Goal: Task Accomplishment & Management: Use online tool/utility

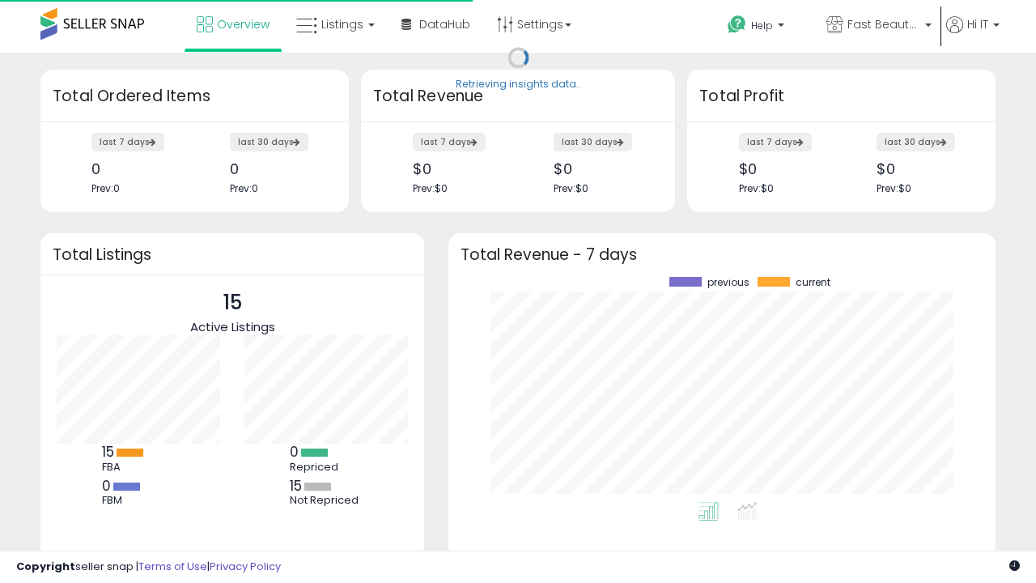
scroll to position [225, 515]
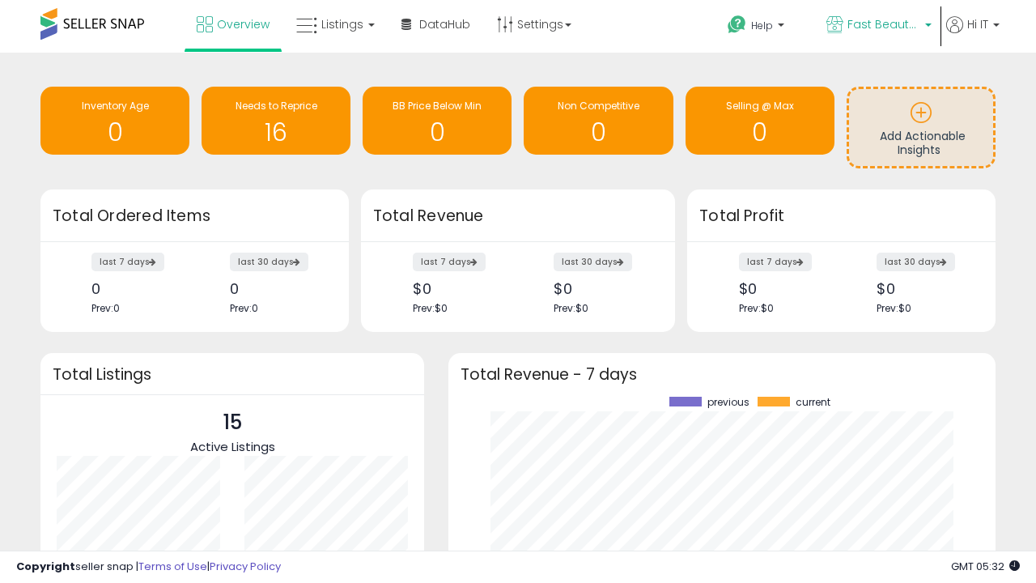
click at [877, 26] on span "Fast Beauty ([GEOGRAPHIC_DATA])" at bounding box center [883, 24] width 73 height 16
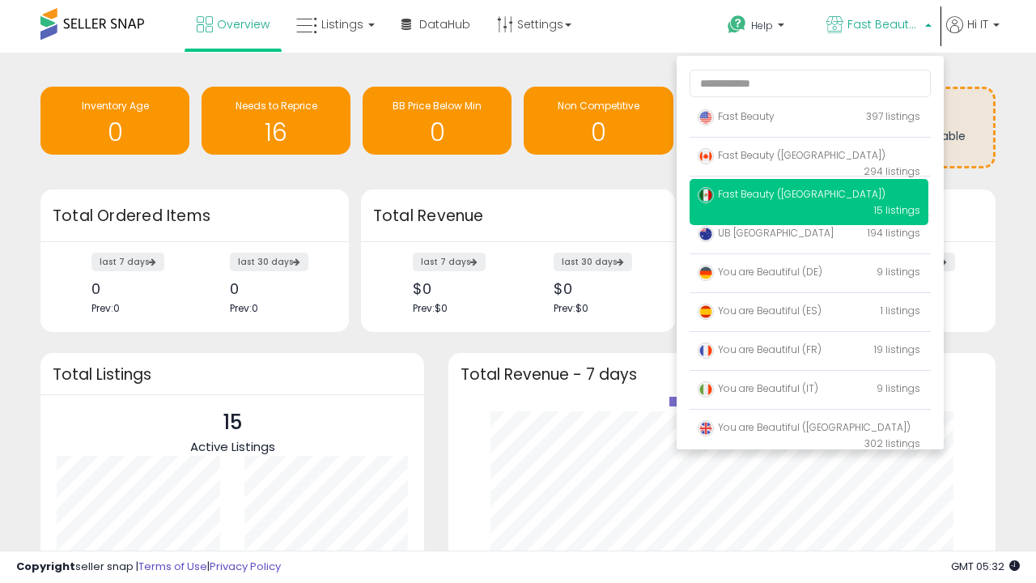
click at [808, 430] on span "You are Beautiful ([GEOGRAPHIC_DATA])" at bounding box center [804, 427] width 213 height 14
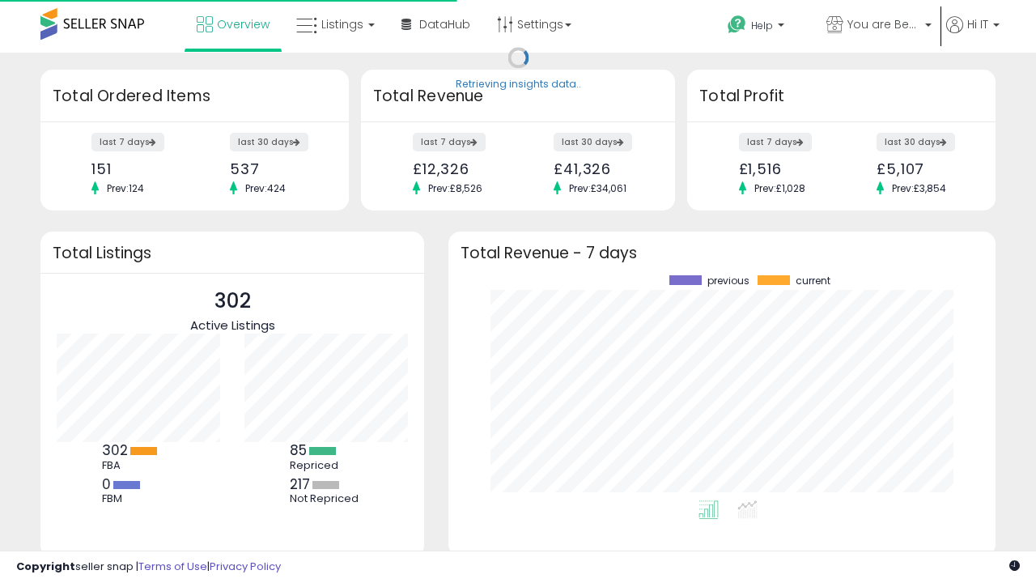
scroll to position [225, 515]
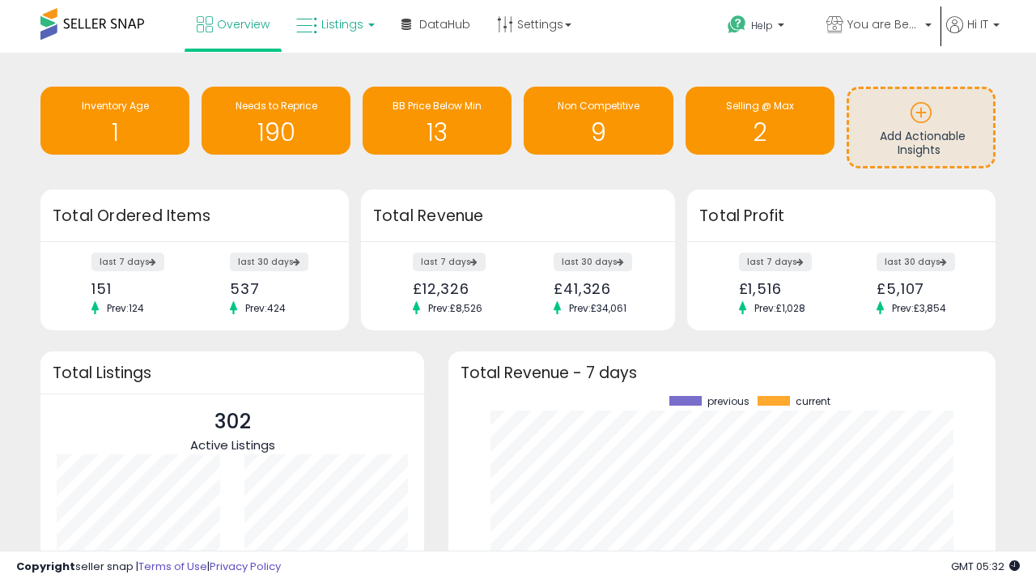
click at [333, 24] on span "Listings" at bounding box center [342, 24] width 42 height 16
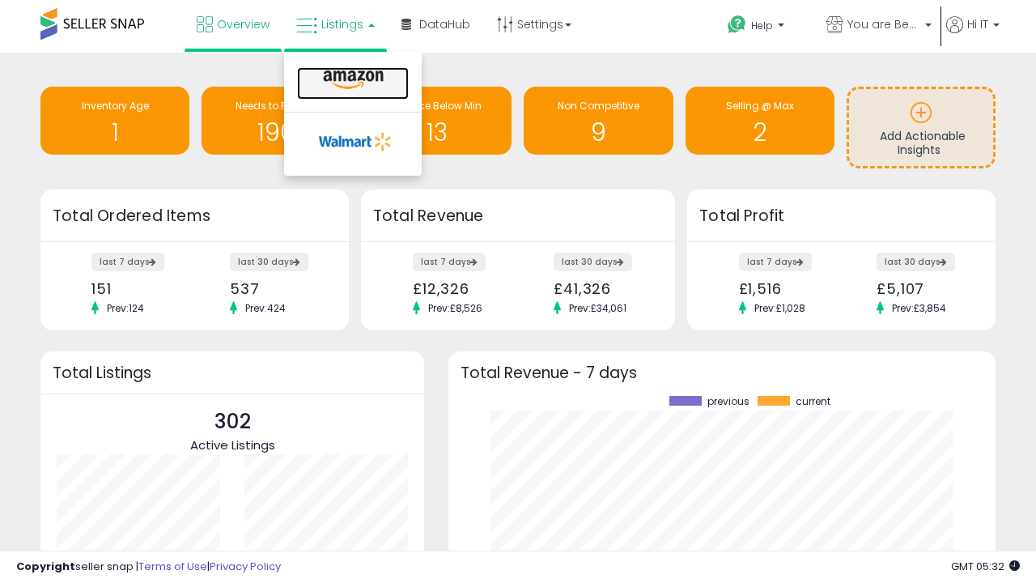
click at [351, 80] on icon at bounding box center [353, 80] width 70 height 21
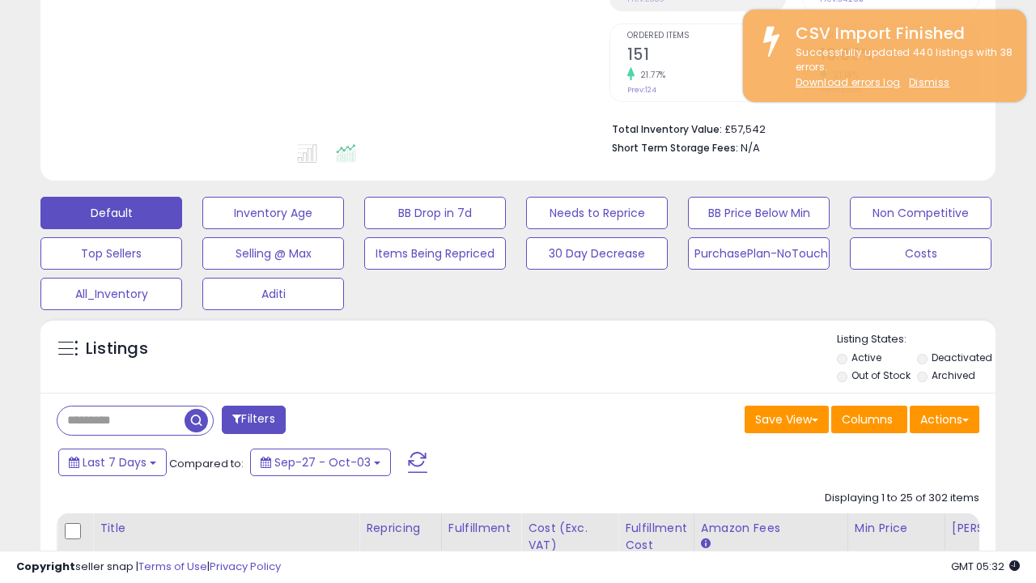
scroll to position [332, 552]
click at [111, 290] on button "All_Inventory" at bounding box center [111, 294] width 142 height 32
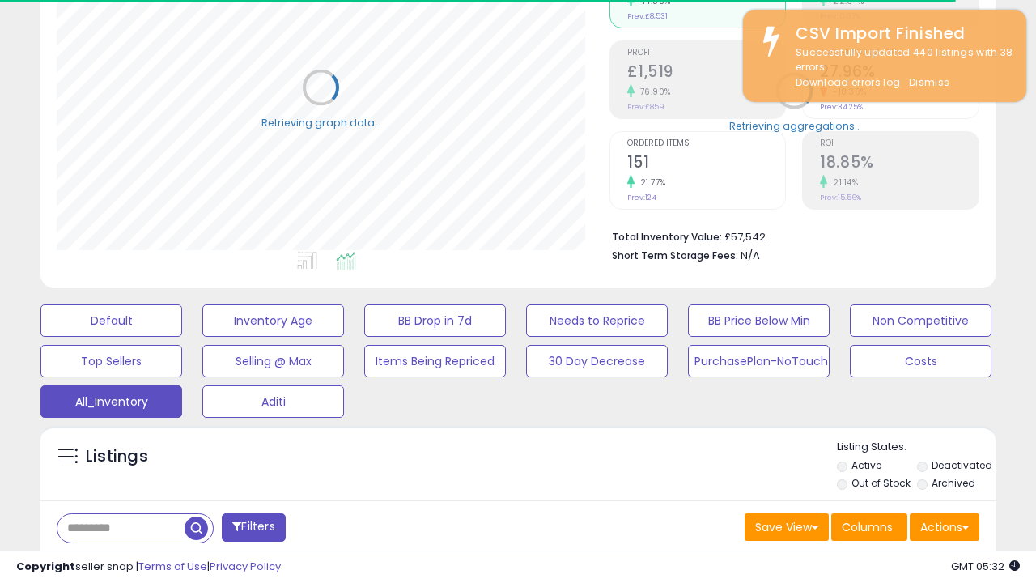
scroll to position [466, 0]
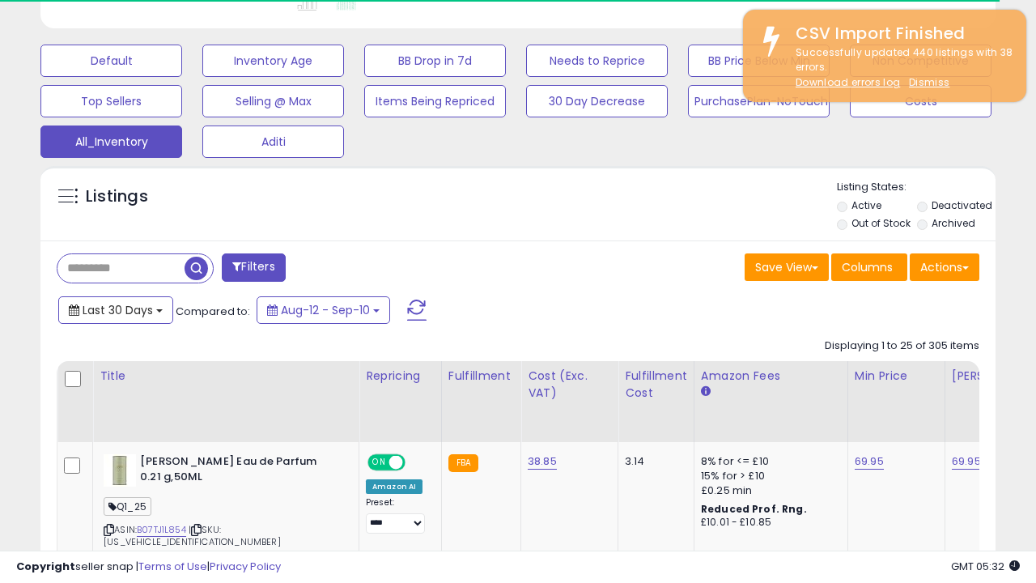
click at [103, 302] on span "Last 30 Days" at bounding box center [118, 310] width 70 height 16
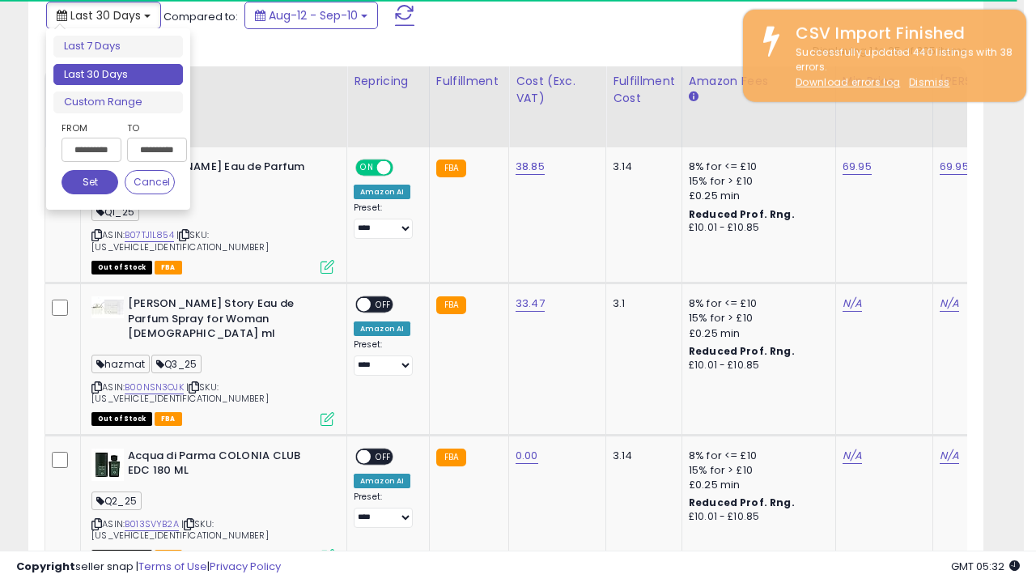
scroll to position [332, 552]
click at [118, 74] on li "Last 30 Days" at bounding box center [117, 75] width 129 height 22
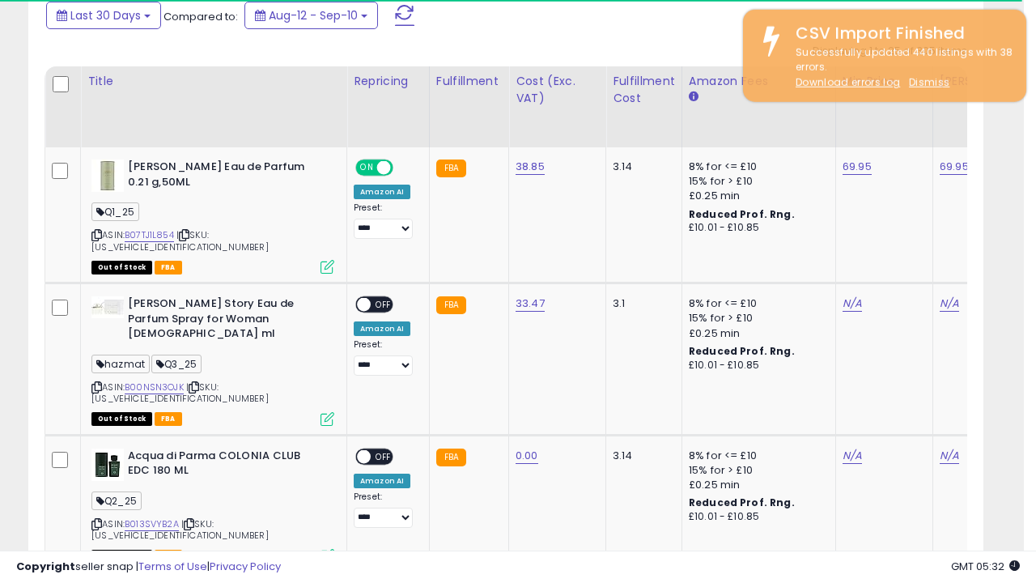
scroll to position [440, 0]
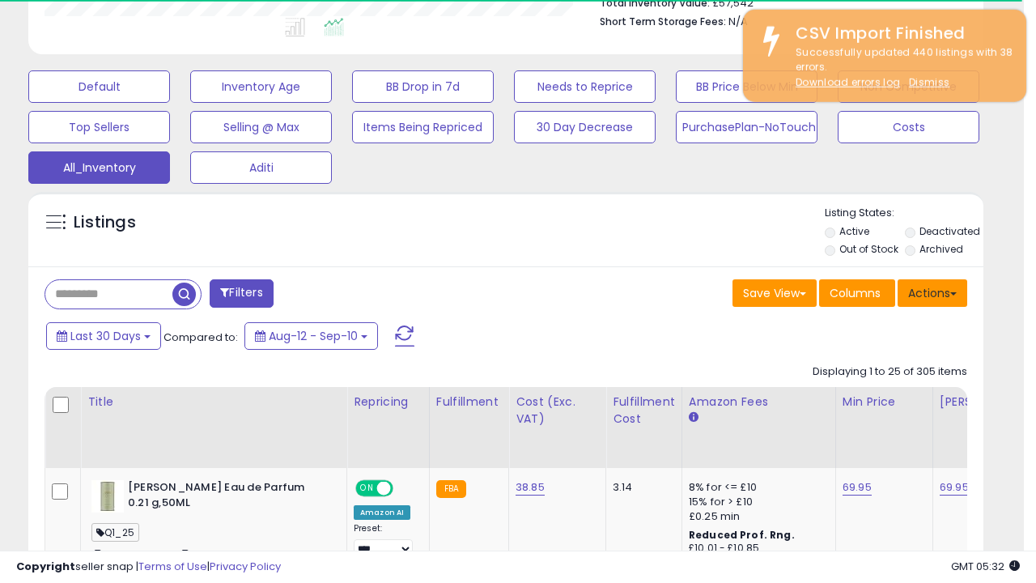
click at [932, 291] on button "Actions" at bounding box center [932, 293] width 70 height 28
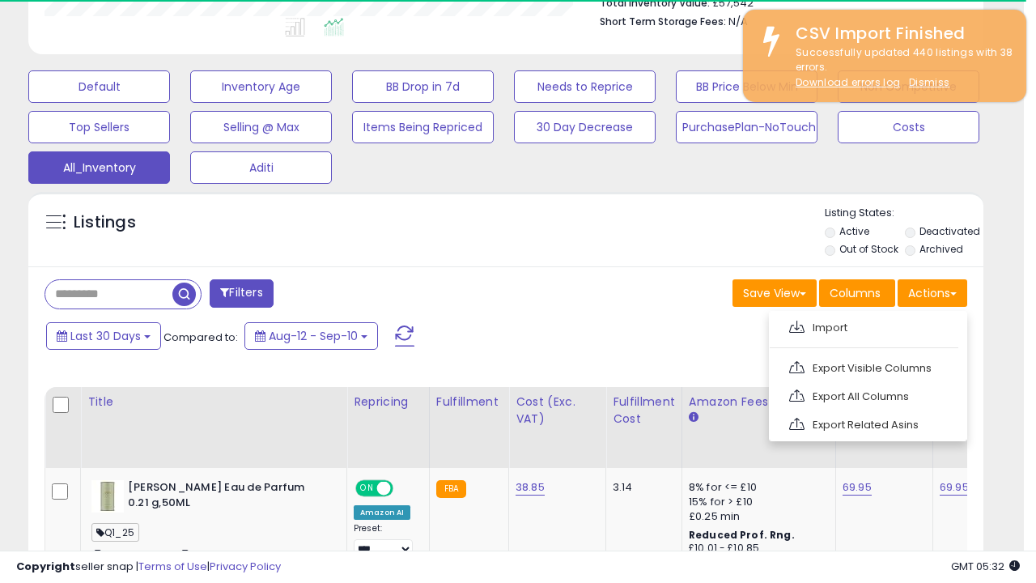
click at [866, 394] on link "Export All Columns" at bounding box center [866, 396] width 177 height 25
